Goal: Task Accomplishment & Management: Manage account settings

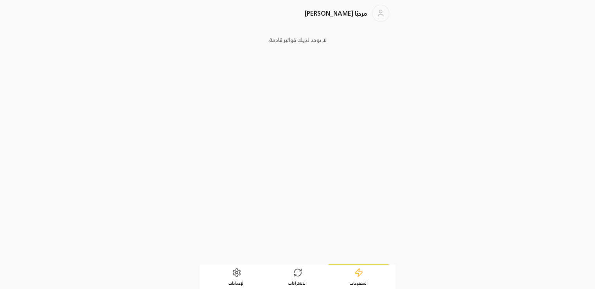
click at [294, 274] on icon at bounding box center [295, 275] width 2 height 2
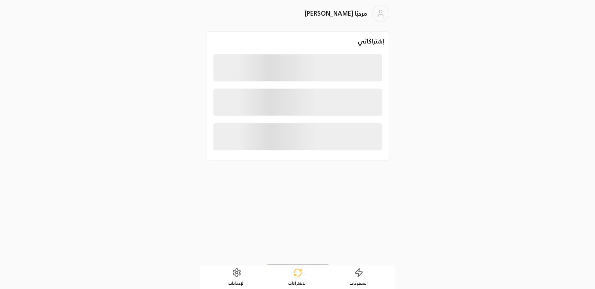
click at [229, 274] on link "الإعدادات" at bounding box center [236, 277] width 61 height 24
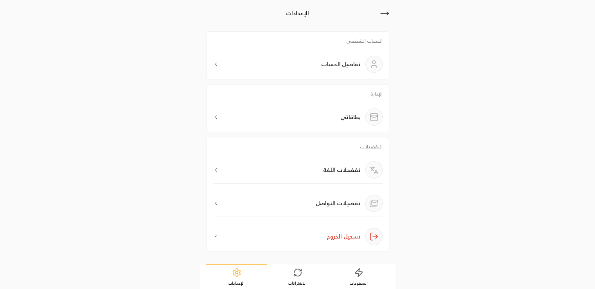
click at [299, 204] on div "تفضيلات التواصل" at bounding box center [298, 203] width 170 height 27
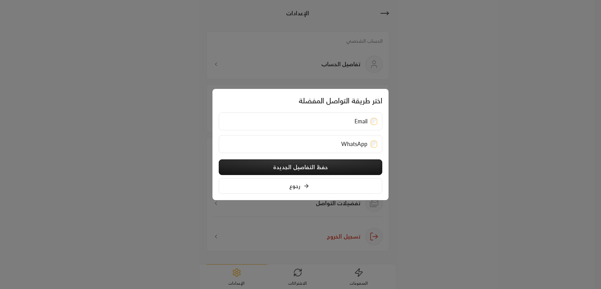
click at [376, 117] on div at bounding box center [374, 121] width 7 height 8
click at [385, 138] on div "اختر طريقة التواصل المفضلة Email WhatsApp حفظ التفاصيل الجديدة رجوع" at bounding box center [301, 144] width 176 height 111
click at [378, 120] on div "Email" at bounding box center [301, 121] width 164 height 18
click at [382, 120] on div "Email" at bounding box center [301, 121] width 164 height 18
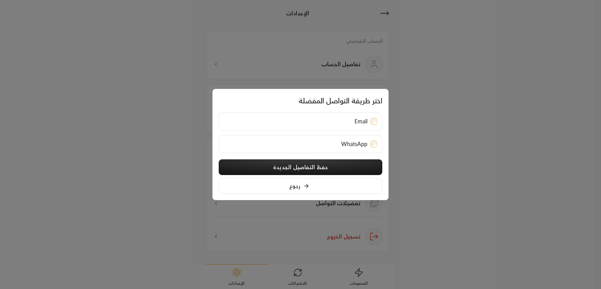
click at [384, 119] on div "اختر طريقة التواصل المفضلة Email WhatsApp حفظ التفاصيل الجديدة رجوع" at bounding box center [301, 144] width 176 height 111
click at [350, 129] on div "Email" at bounding box center [301, 121] width 164 height 18
drag, startPoint x: 358, startPoint y: 127, endPoint x: 407, endPoint y: 124, distance: 49.0
click at [404, 125] on div "اختر طريقة التواصل المفضلة Email WhatsApp حفظ التفاصيل الجديدة رجوع" at bounding box center [300, 144] width 601 height 289
click at [309, 128] on div "Email" at bounding box center [301, 121] width 164 height 18
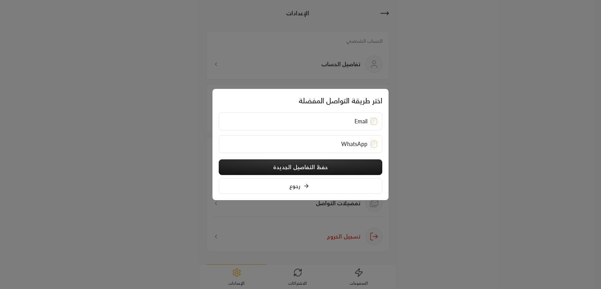
click at [306, 124] on div "Email" at bounding box center [300, 121] width 153 height 8
click at [322, 143] on div "WhatsApp" at bounding box center [300, 144] width 153 height 8
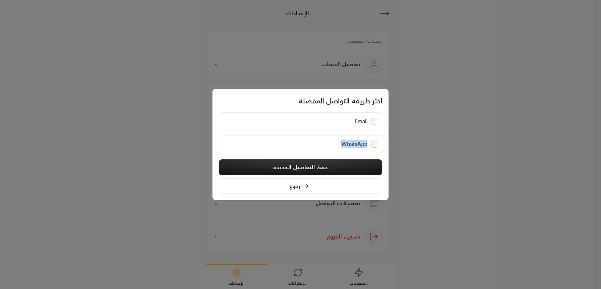
click at [322, 143] on div "WhatsApp" at bounding box center [300, 144] width 153 height 8
click at [334, 122] on div "Email" at bounding box center [300, 121] width 153 height 8
click at [379, 121] on div "Email" at bounding box center [301, 121] width 164 height 18
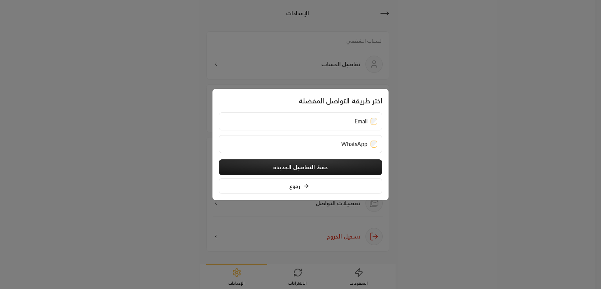
click at [310, 123] on div "Email" at bounding box center [300, 121] width 153 height 8
click at [316, 146] on div "WhatsApp" at bounding box center [300, 144] width 153 height 8
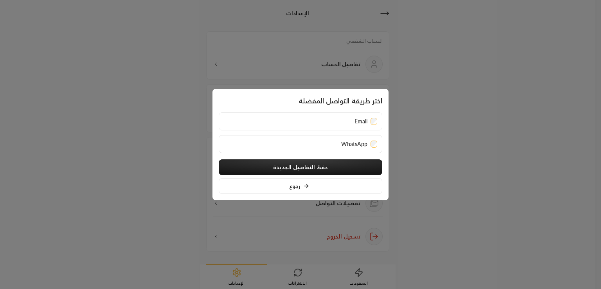
click at [318, 126] on div "Email" at bounding box center [301, 121] width 164 height 18
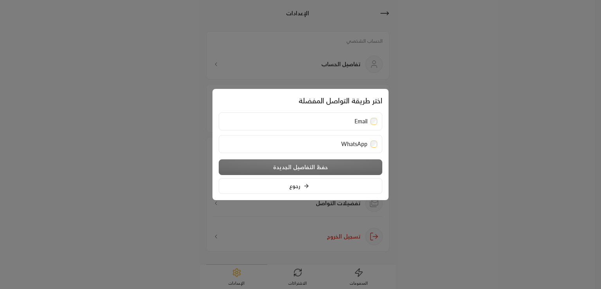
click at [334, 142] on div "WhatsApp" at bounding box center [300, 144] width 153 height 8
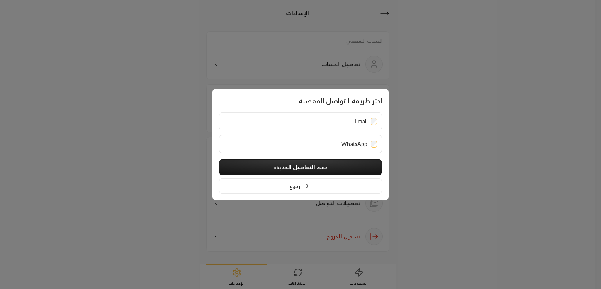
click at [323, 123] on div "Email" at bounding box center [300, 121] width 153 height 8
click at [322, 143] on div "WhatsApp" at bounding box center [300, 144] width 153 height 8
click at [321, 128] on div "Email" at bounding box center [301, 121] width 164 height 18
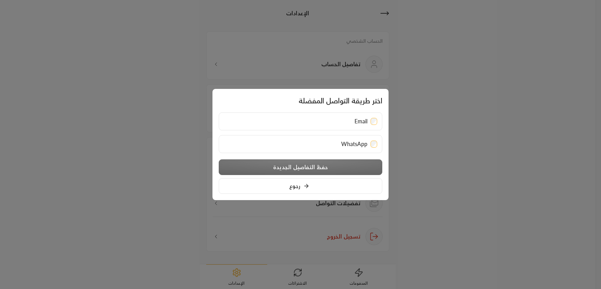
click at [330, 121] on div "Email" at bounding box center [300, 121] width 153 height 8
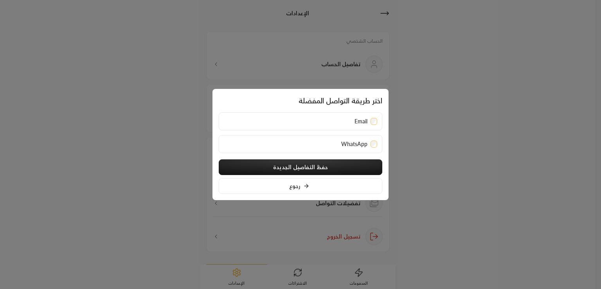
click at [323, 143] on div "WhatsApp" at bounding box center [300, 144] width 153 height 8
click at [325, 121] on div "Email" at bounding box center [300, 121] width 153 height 8
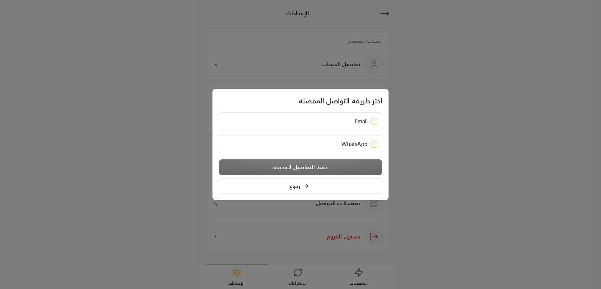
click at [470, 112] on div at bounding box center [300, 144] width 601 height 289
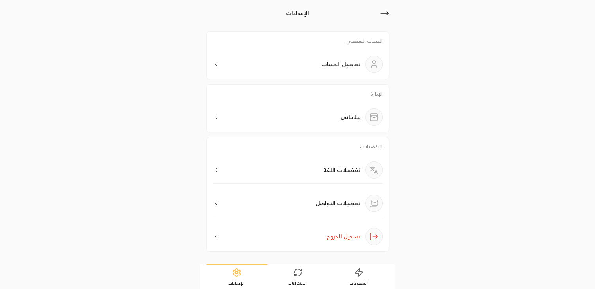
click at [323, 199] on p "تفضيلات التواصل" at bounding box center [338, 203] width 45 height 8
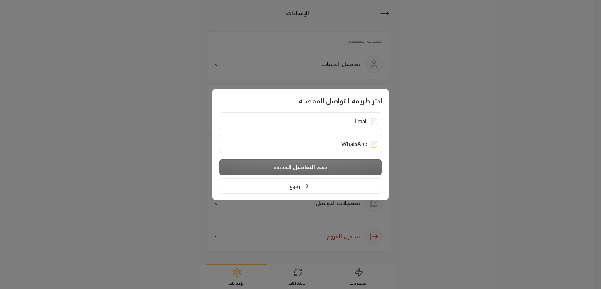
click at [340, 119] on div "Email" at bounding box center [300, 121] width 153 height 8
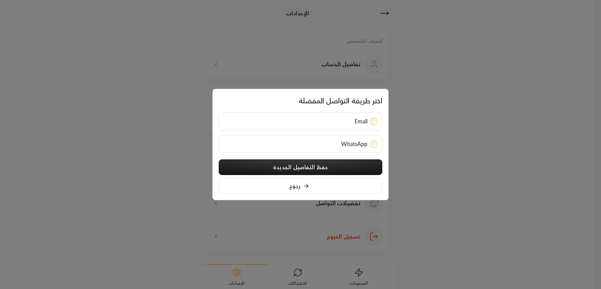
click at [340, 119] on div "Email" at bounding box center [300, 121] width 153 height 8
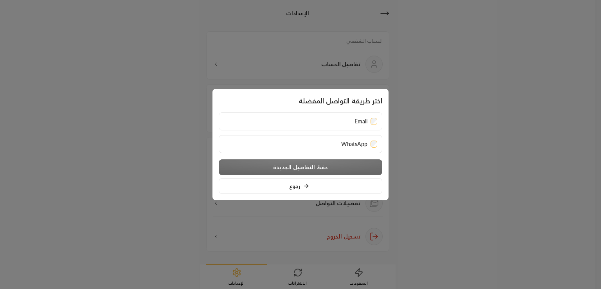
click at [328, 147] on div "WhatsApp" at bounding box center [300, 144] width 153 height 8
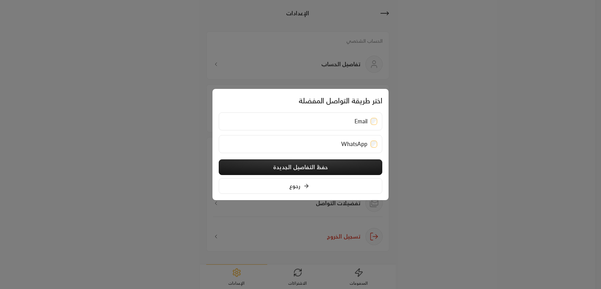
click at [332, 119] on div "Email" at bounding box center [300, 121] width 153 height 8
click at [343, 121] on div "Email" at bounding box center [300, 121] width 153 height 8
click at [378, 122] on div "Email" at bounding box center [301, 121] width 164 height 18
click at [338, 119] on div "Email" at bounding box center [300, 121] width 153 height 8
click at [373, 148] on div at bounding box center [374, 144] width 7 height 8
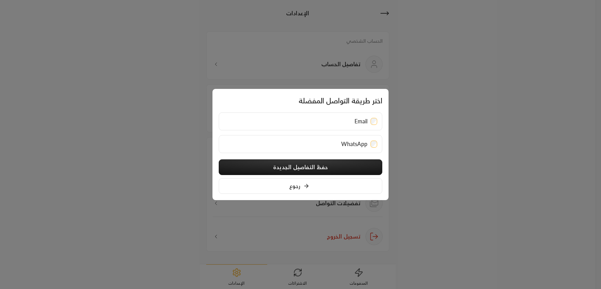
click at [344, 143] on span "WhatsApp" at bounding box center [354, 144] width 26 height 8
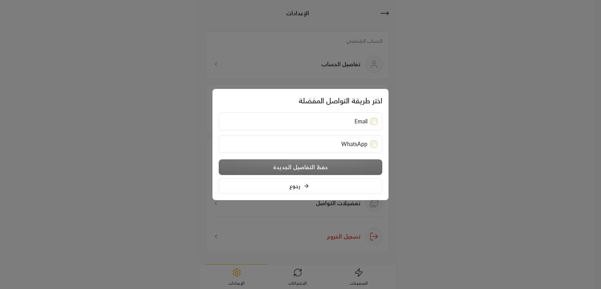
click at [336, 131] on div "Email WhatsApp" at bounding box center [301, 132] width 164 height 41
click at [335, 140] on div "WhatsApp" at bounding box center [300, 144] width 153 height 8
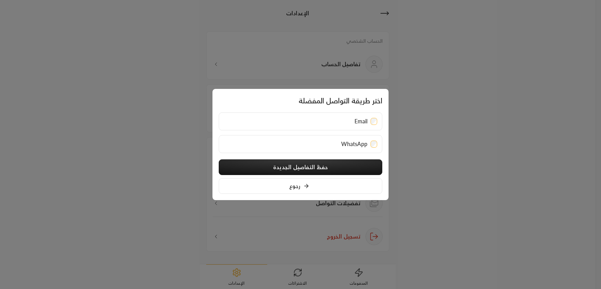
click at [337, 115] on div "Email" at bounding box center [301, 121] width 164 height 18
click at [334, 191] on button "رجوع" at bounding box center [301, 186] width 164 height 16
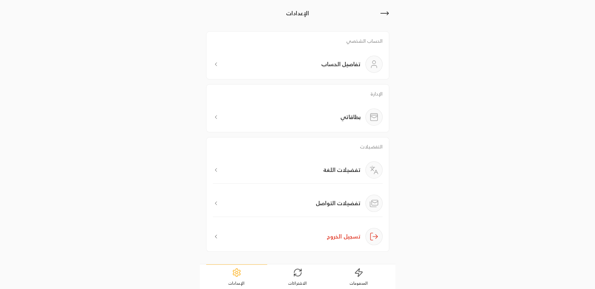
click at [310, 171] on div "تفضيلات اللغة" at bounding box center [298, 172] width 170 height 22
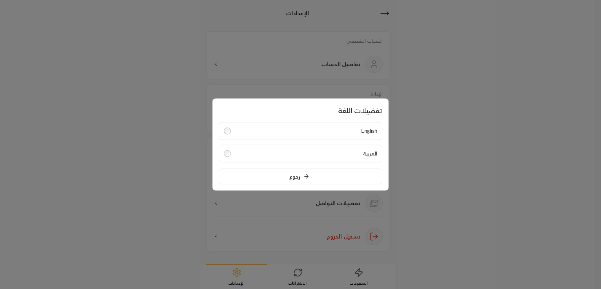
click at [363, 126] on label "English" at bounding box center [301, 131] width 164 height 18
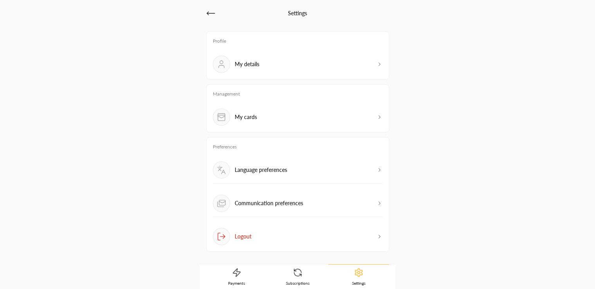
click at [312, 165] on div "Language preferences" at bounding box center [298, 172] width 170 height 22
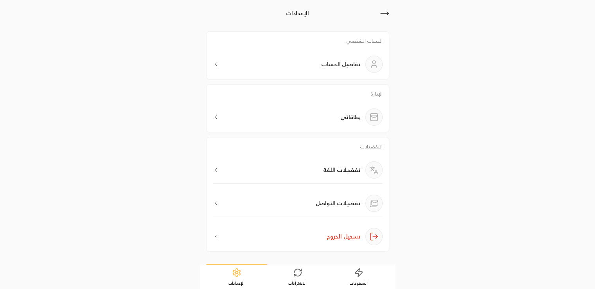
click at [339, 174] on p "تفضيلات اللغة" at bounding box center [342, 170] width 38 height 8
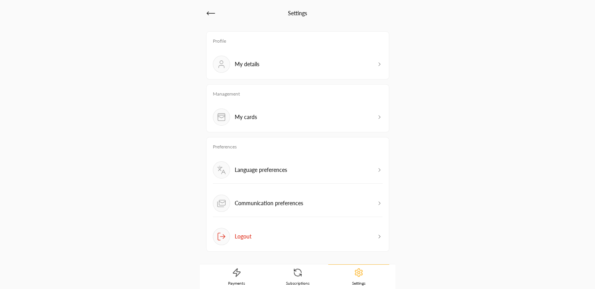
click at [305, 175] on div "Language preferences" at bounding box center [298, 172] width 170 height 22
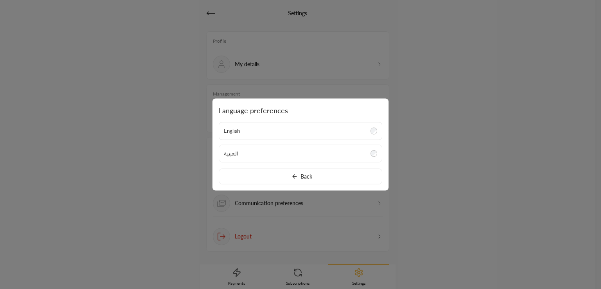
click at [313, 150] on label "العربية" at bounding box center [301, 153] width 164 height 18
